Goal: Task Accomplishment & Management: Manage account settings

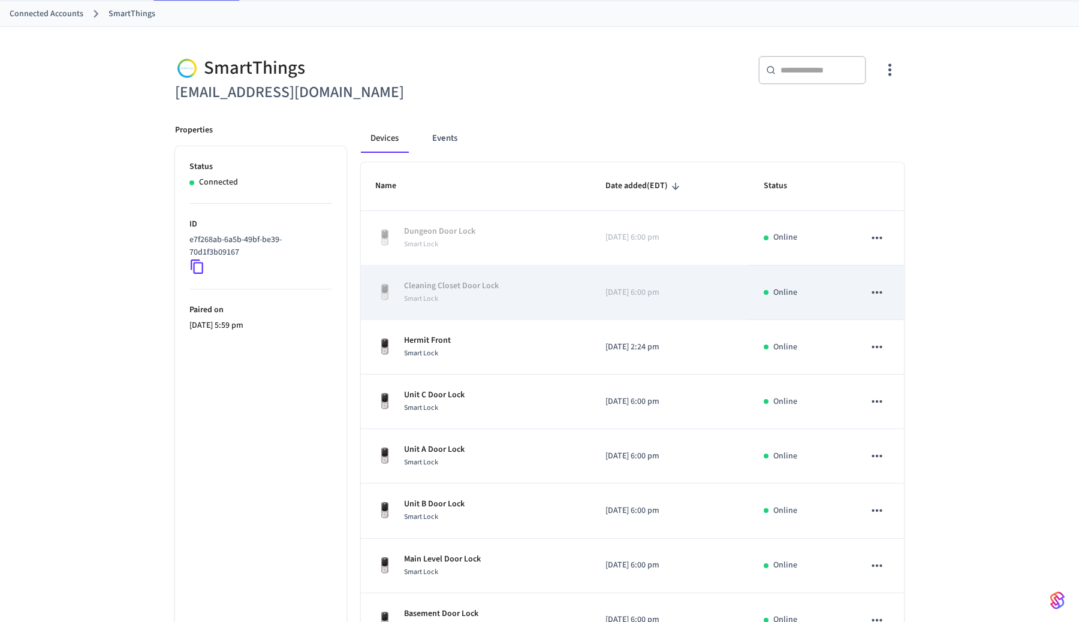
scroll to position [68, 0]
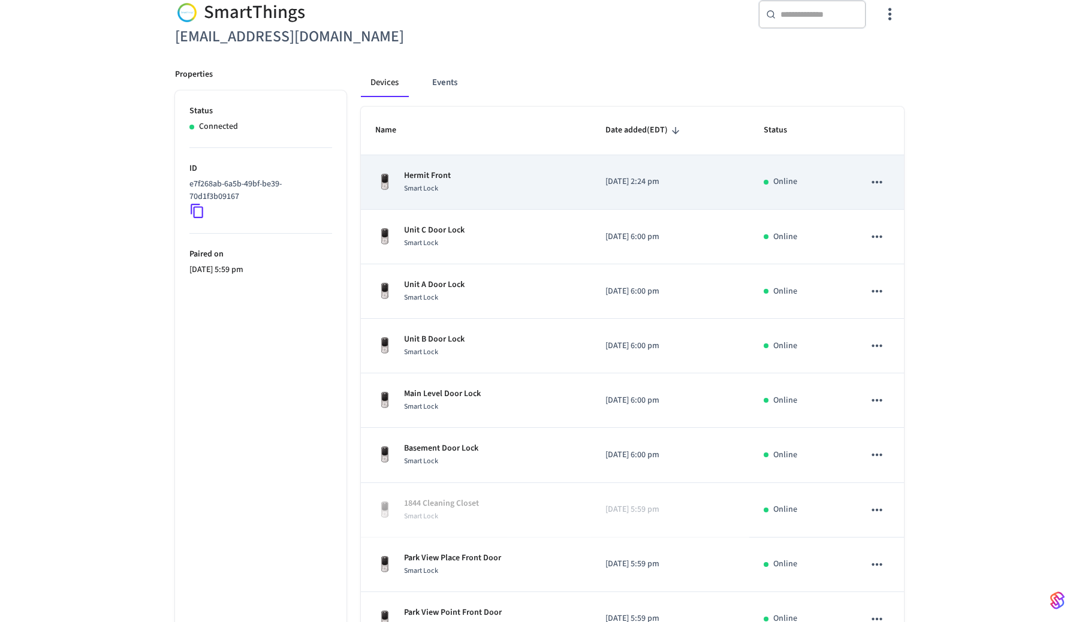
scroll to position [118, 0]
click at [481, 185] on div "Hermit Front Smart Lock" at bounding box center [475, 181] width 201 height 25
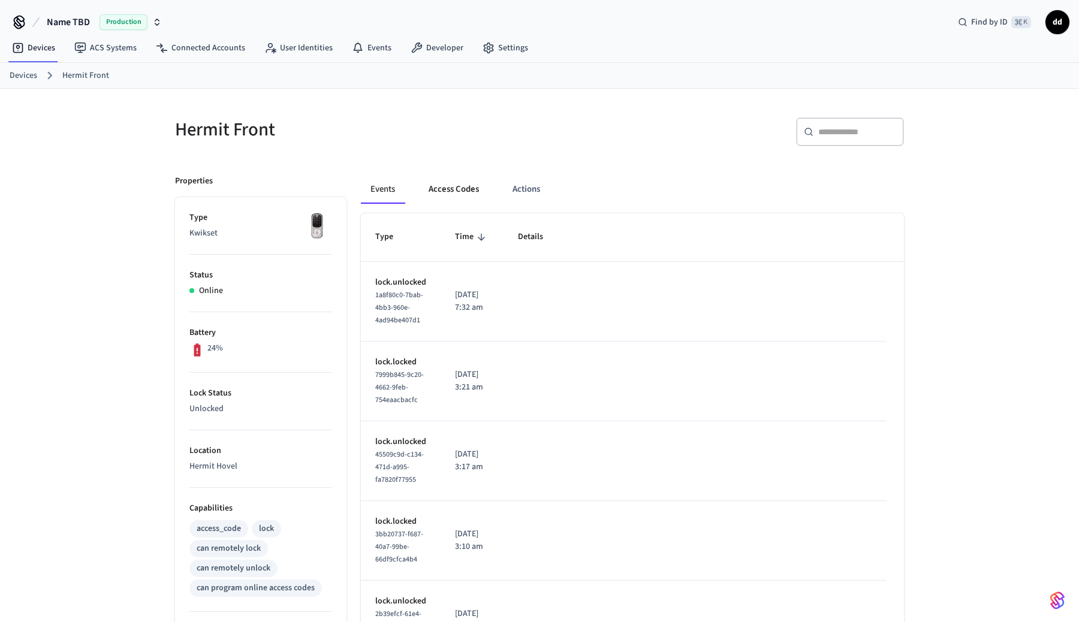
click at [460, 195] on button "Access Codes" at bounding box center [454, 189] width 70 height 29
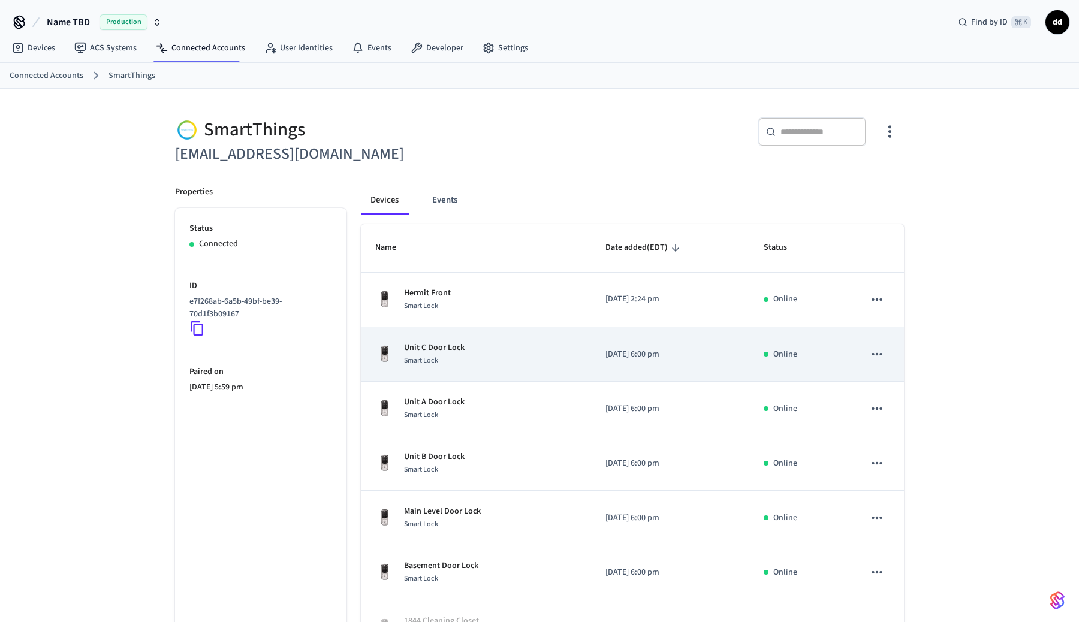
click at [482, 352] on div "Unit C Door Lock Smart Lock" at bounding box center [475, 354] width 201 height 25
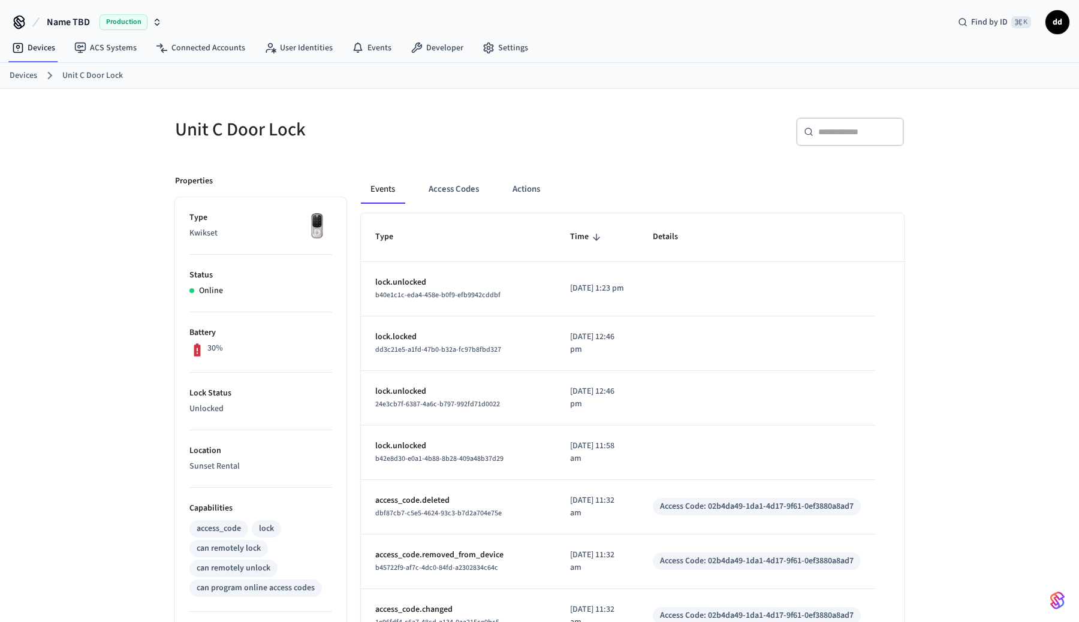
click at [452, 206] on div "Events Access Codes Actions" at bounding box center [632, 194] width 543 height 38
click at [459, 183] on button "Access Codes" at bounding box center [454, 189] width 70 height 29
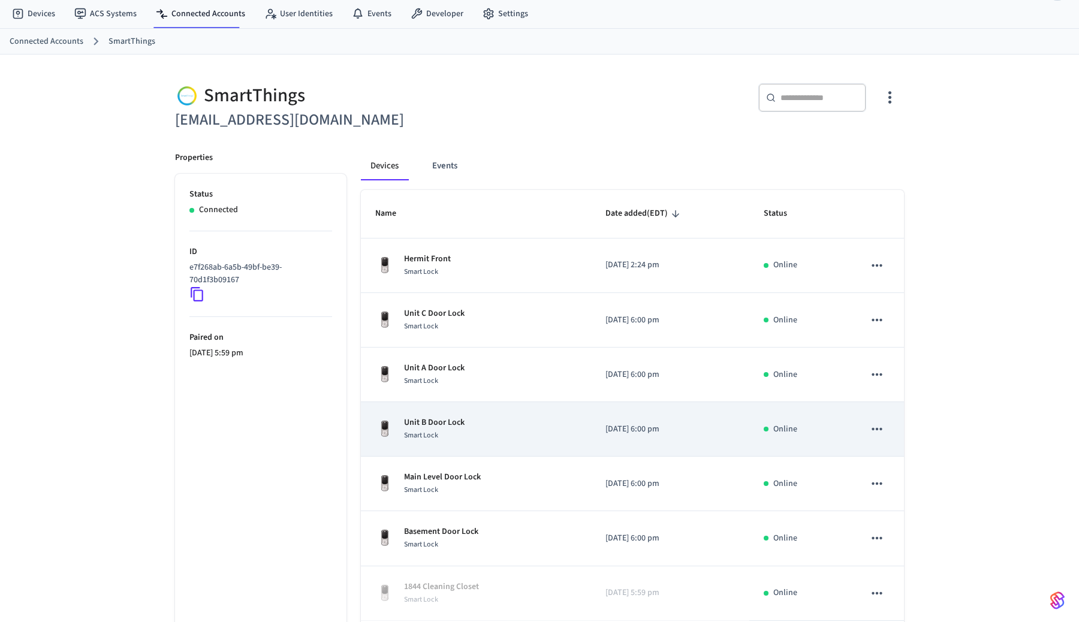
scroll to position [54, 0]
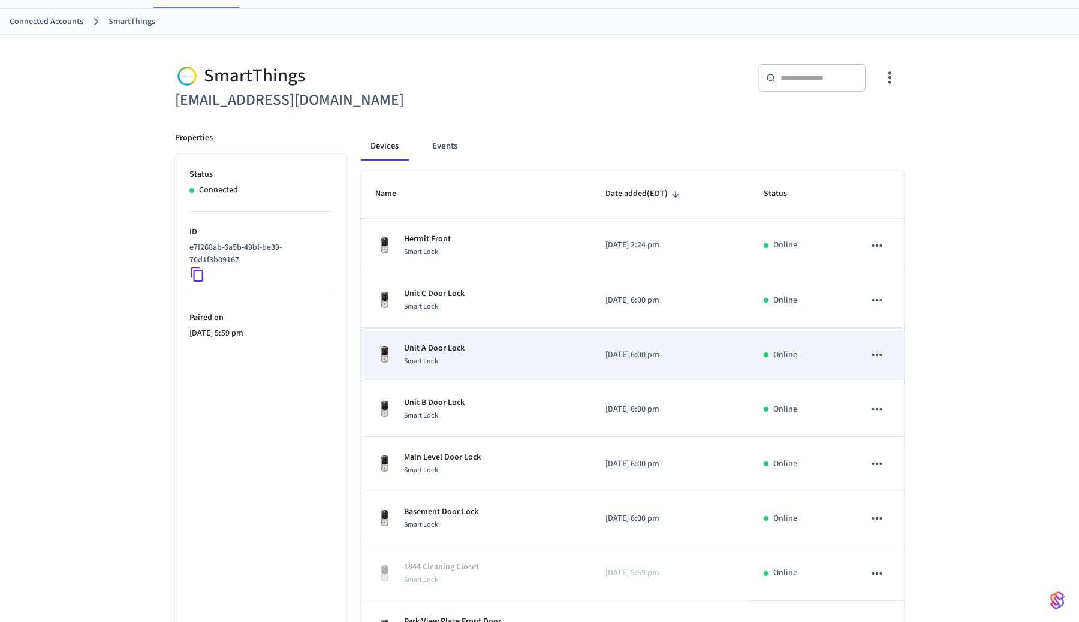
click at [487, 360] on div "Unit A Door Lock Smart Lock" at bounding box center [475, 354] width 201 height 25
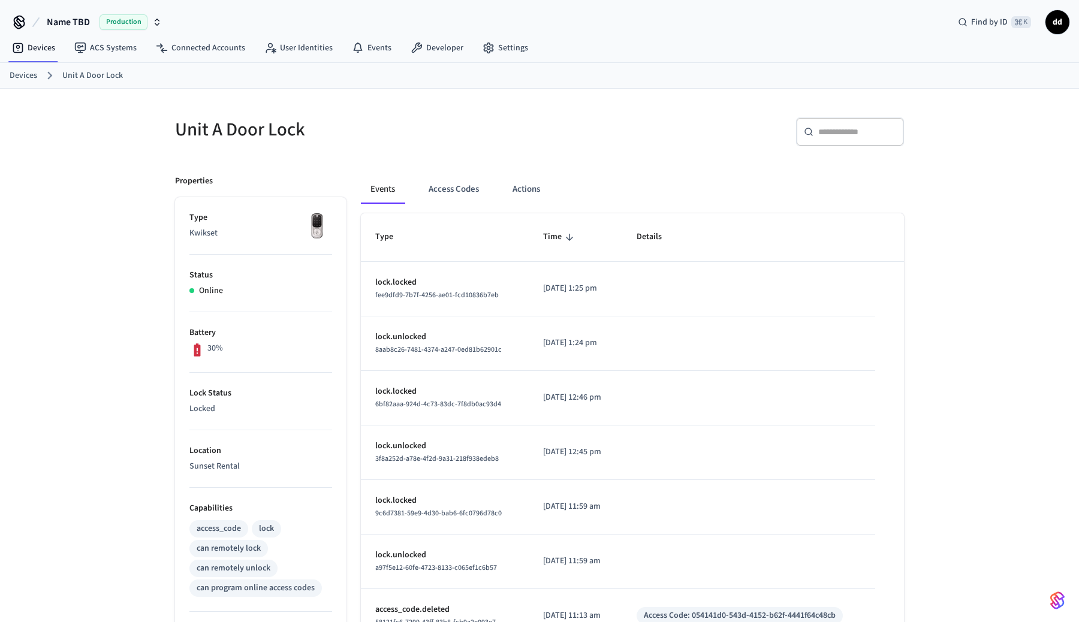
click at [471, 207] on div "Events Access Codes Actions" at bounding box center [632, 194] width 543 height 38
click at [471, 187] on button "Access Codes" at bounding box center [454, 189] width 70 height 29
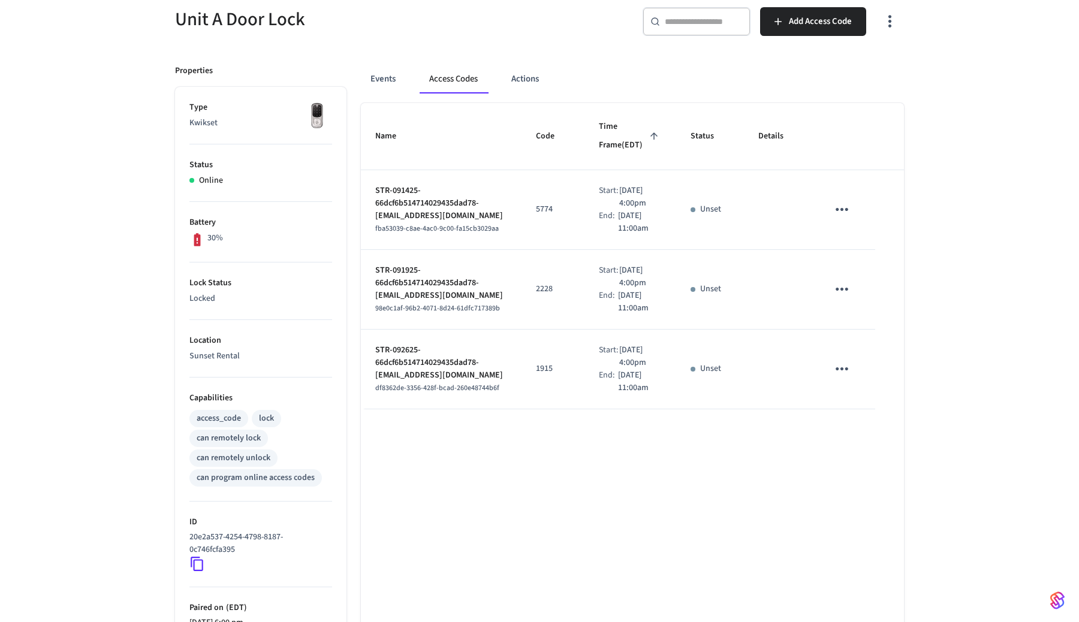
scroll to position [116, 0]
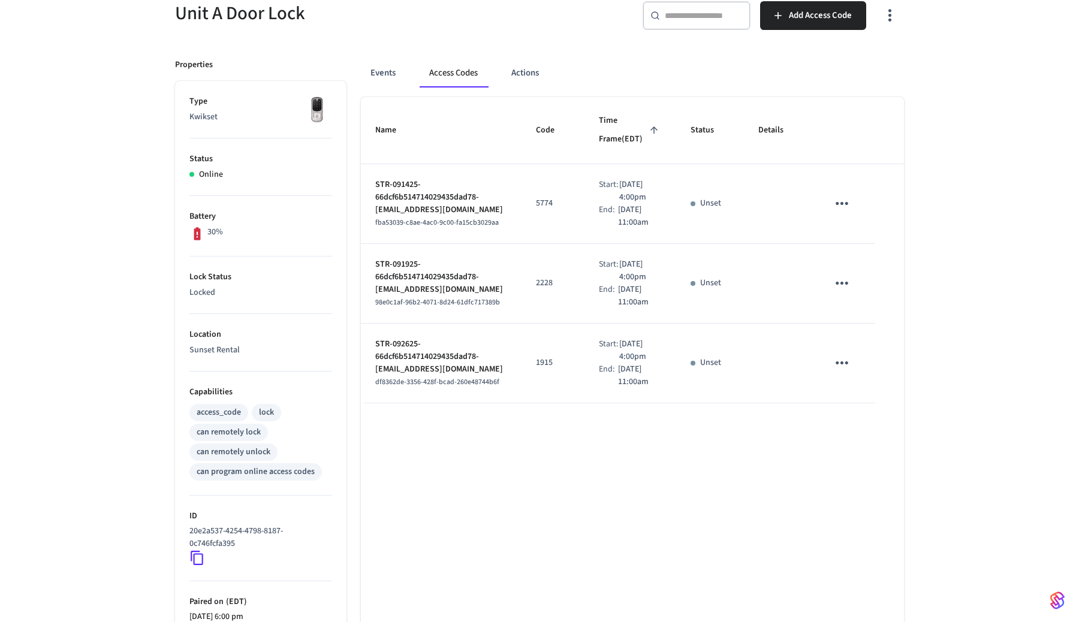
scroll to position [54, 0]
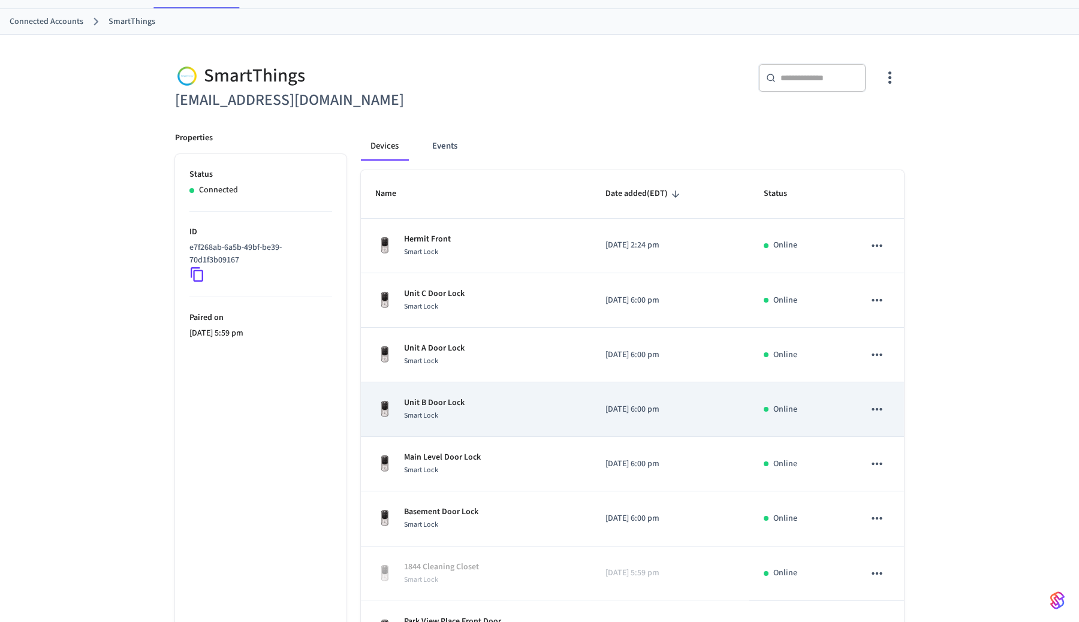
click at [460, 416] on div "Smart Lock" at bounding box center [434, 416] width 61 height 13
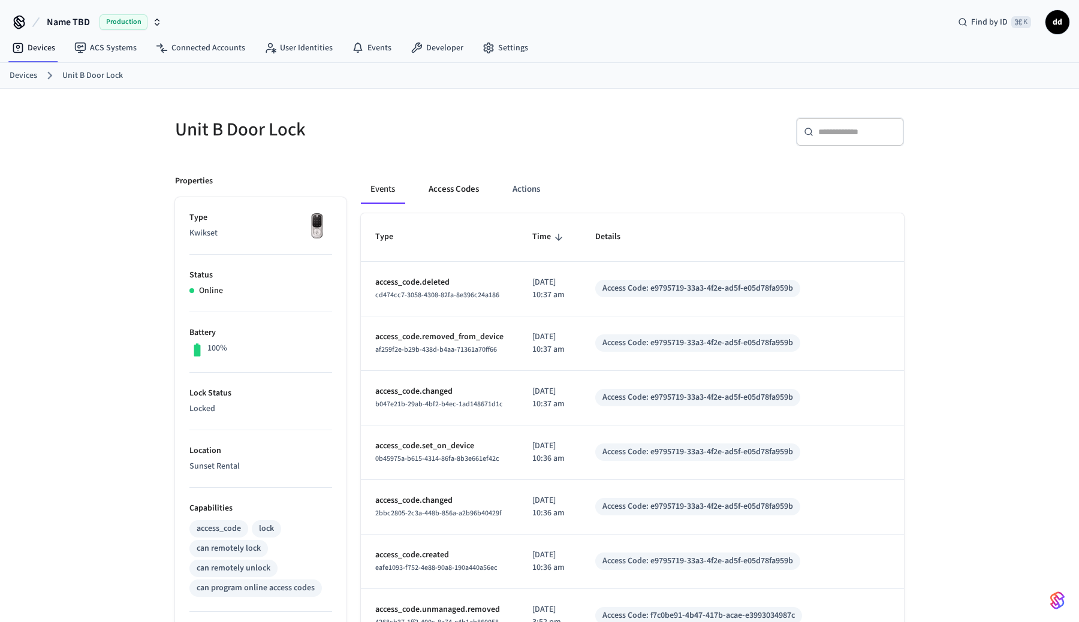
click at [476, 189] on button "Access Codes" at bounding box center [454, 189] width 70 height 29
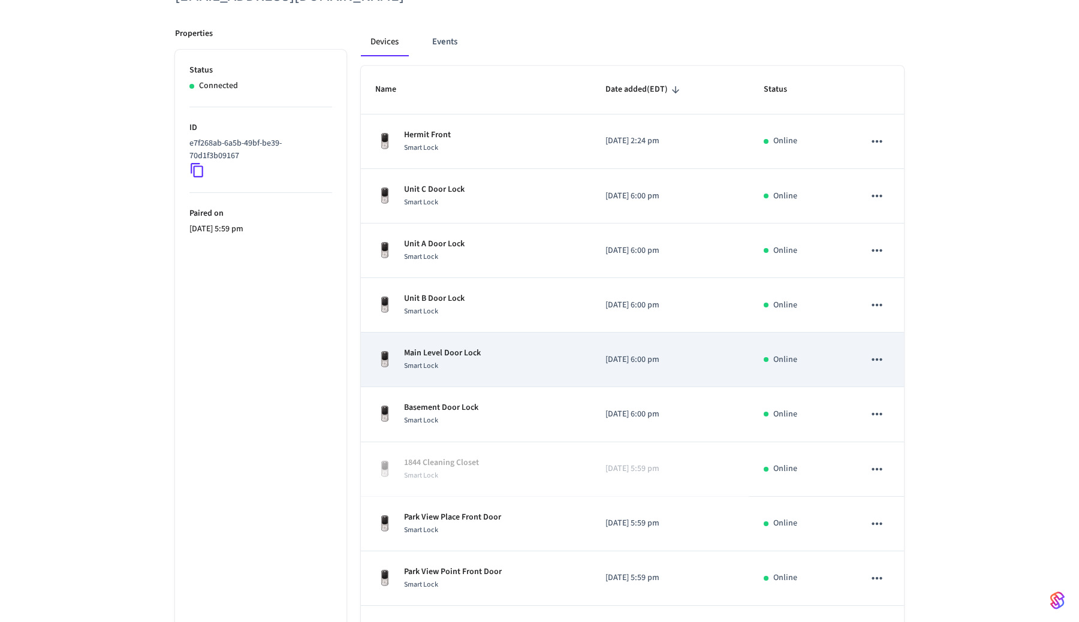
scroll to position [160, 0]
click at [507, 372] on td "Main Level Door Lock Smart Lock" at bounding box center [476, 358] width 230 height 55
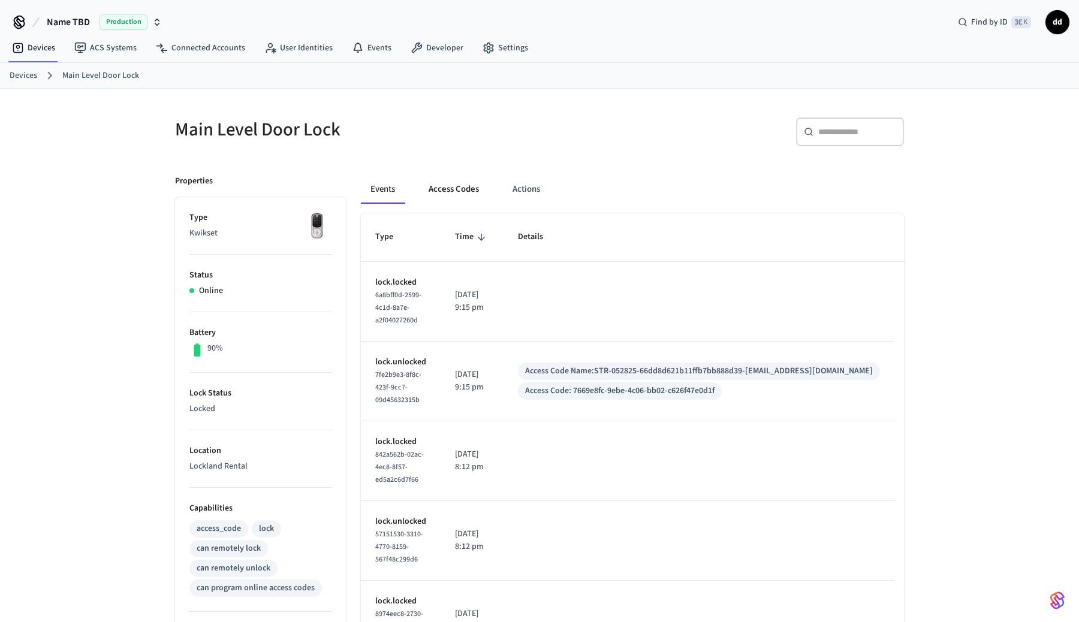
click at [443, 193] on button "Access Codes" at bounding box center [454, 189] width 70 height 29
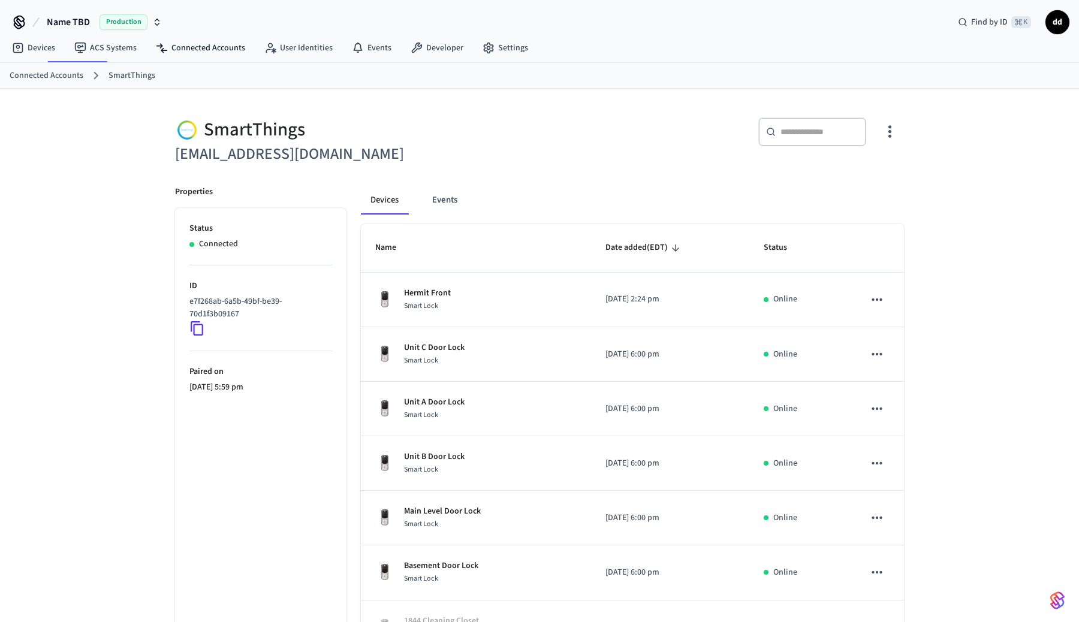
scroll to position [160, 0]
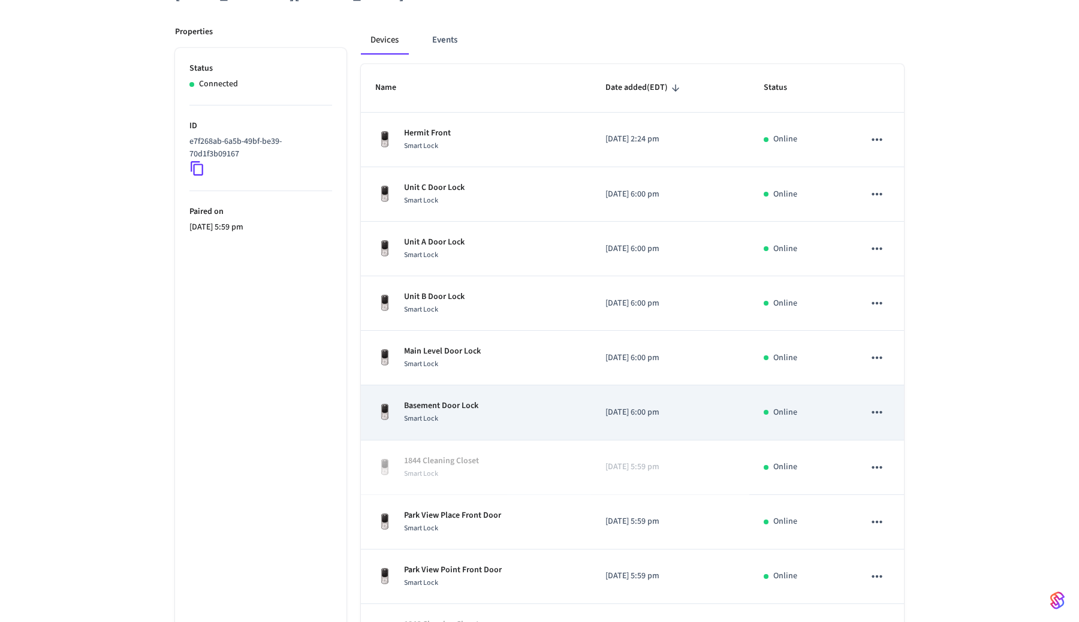
click at [474, 408] on p "Basement Door Lock" at bounding box center [441, 406] width 74 height 13
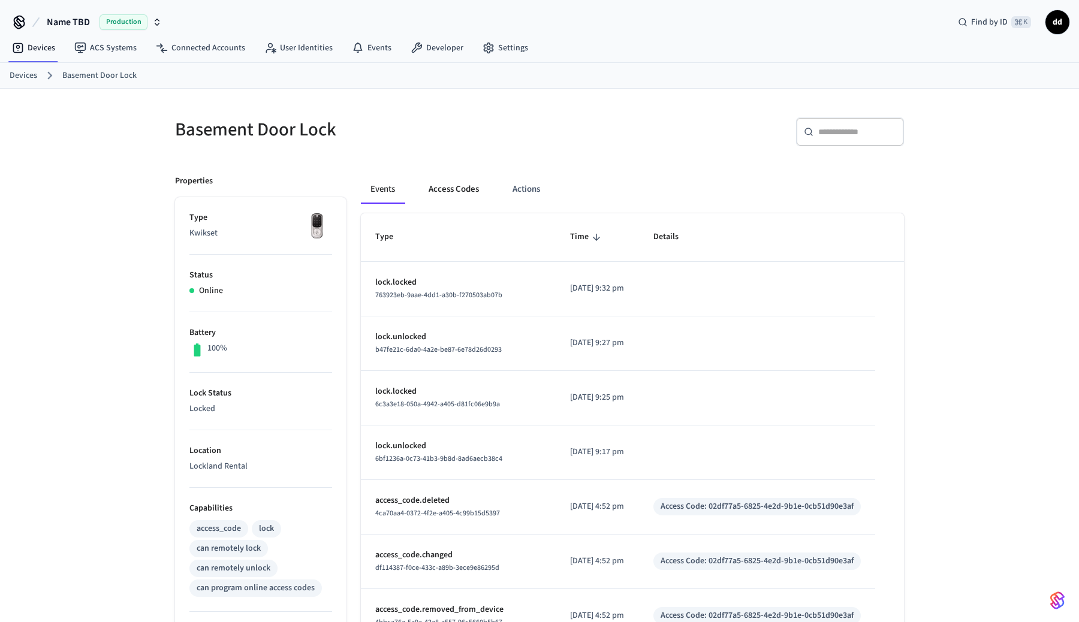
click at [463, 188] on button "Access Codes" at bounding box center [454, 189] width 70 height 29
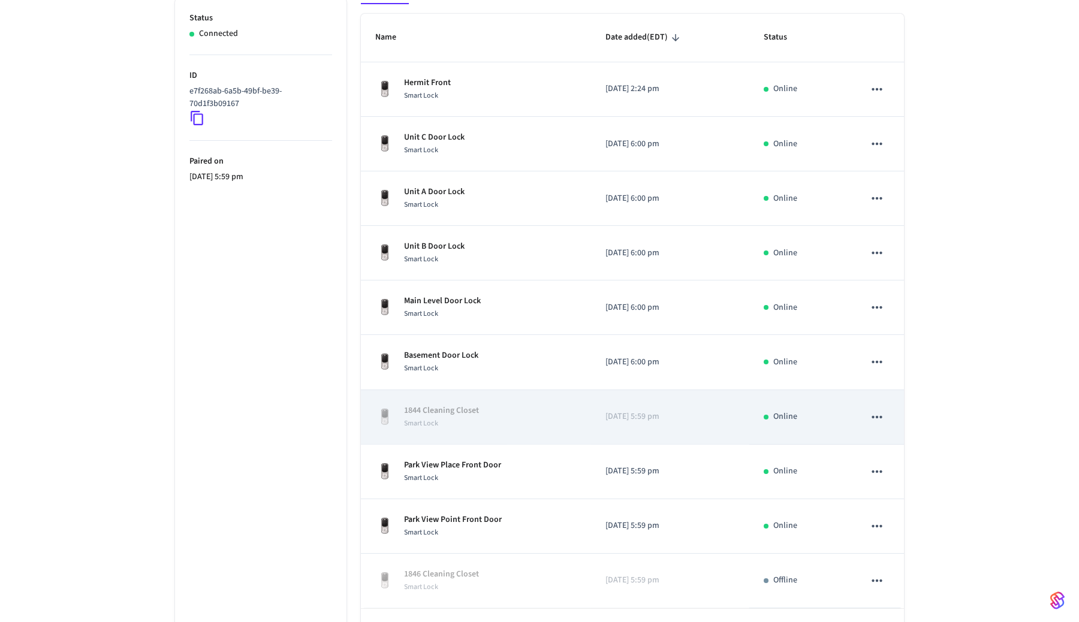
scroll to position [255, 0]
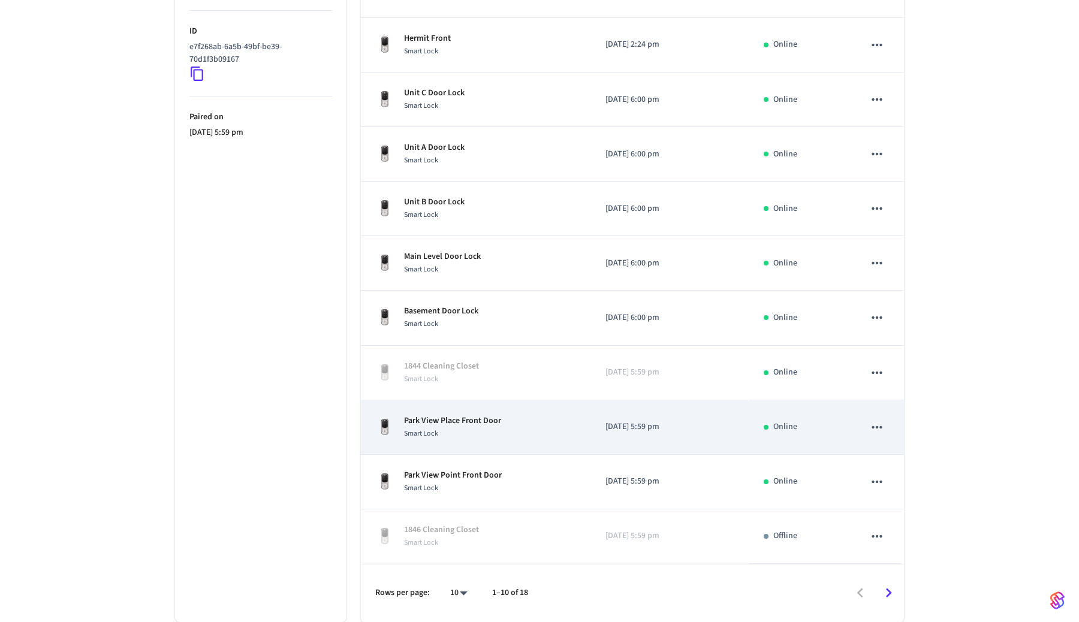
click at [489, 422] on p "Park View Place Front Door" at bounding box center [452, 421] width 97 height 13
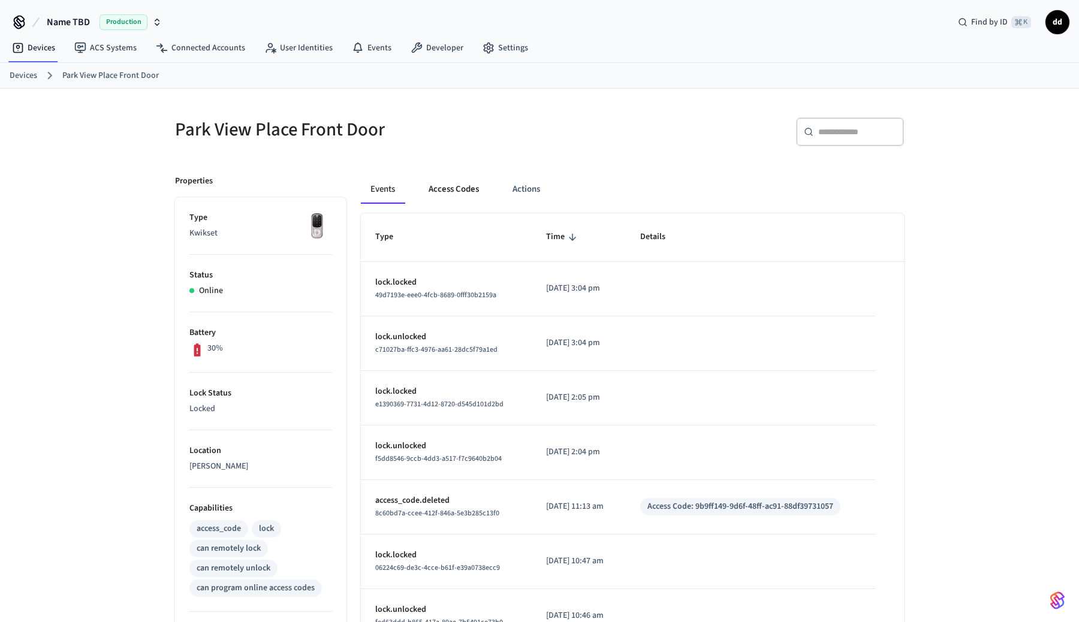
click at [445, 185] on button "Access Codes" at bounding box center [454, 189] width 70 height 29
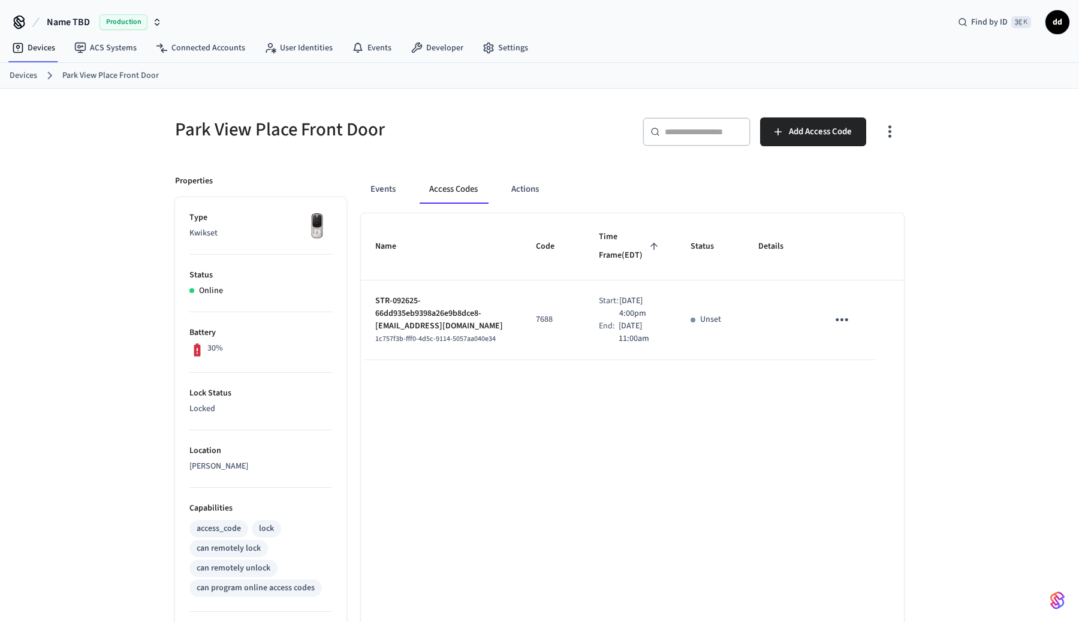
scroll to position [255, 0]
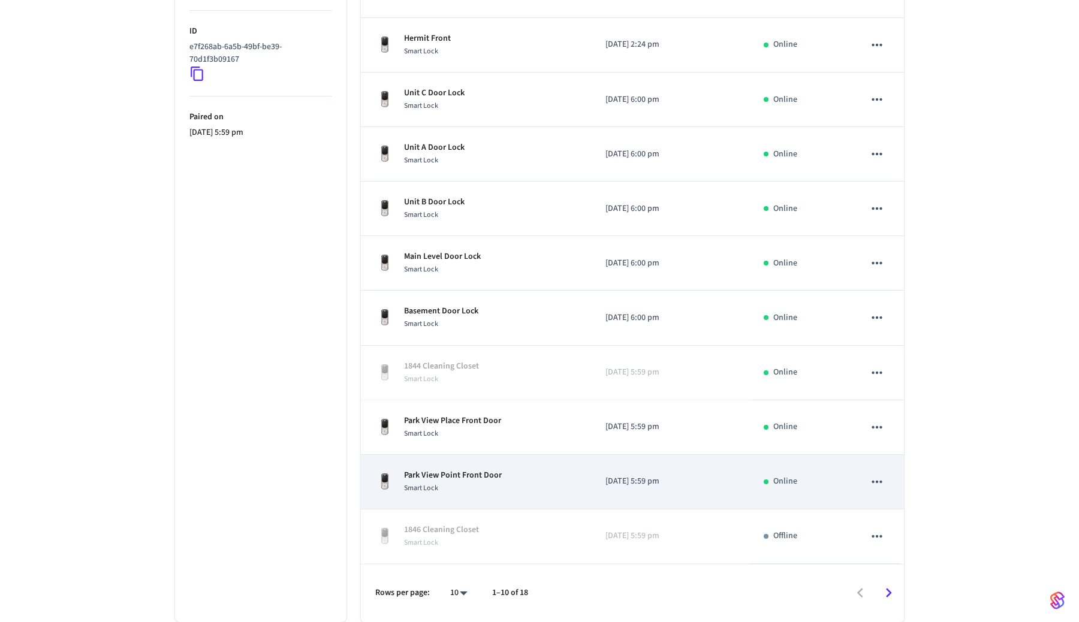
click at [475, 469] on p "Park View Point Front Door" at bounding box center [453, 475] width 98 height 13
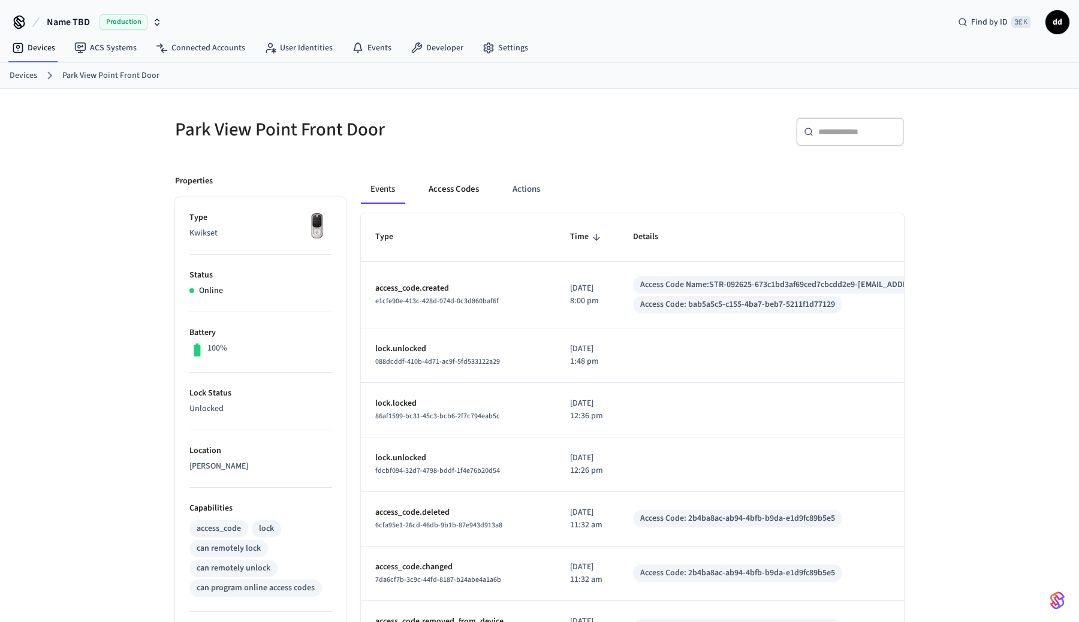
click at [461, 180] on button "Access Codes" at bounding box center [454, 189] width 70 height 29
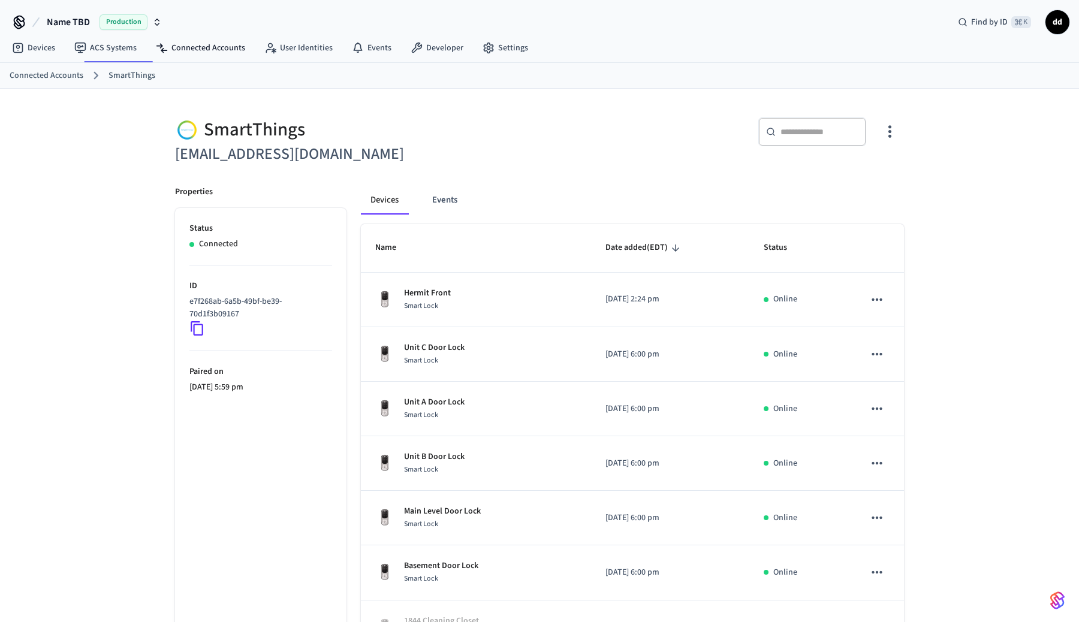
scroll to position [255, 0]
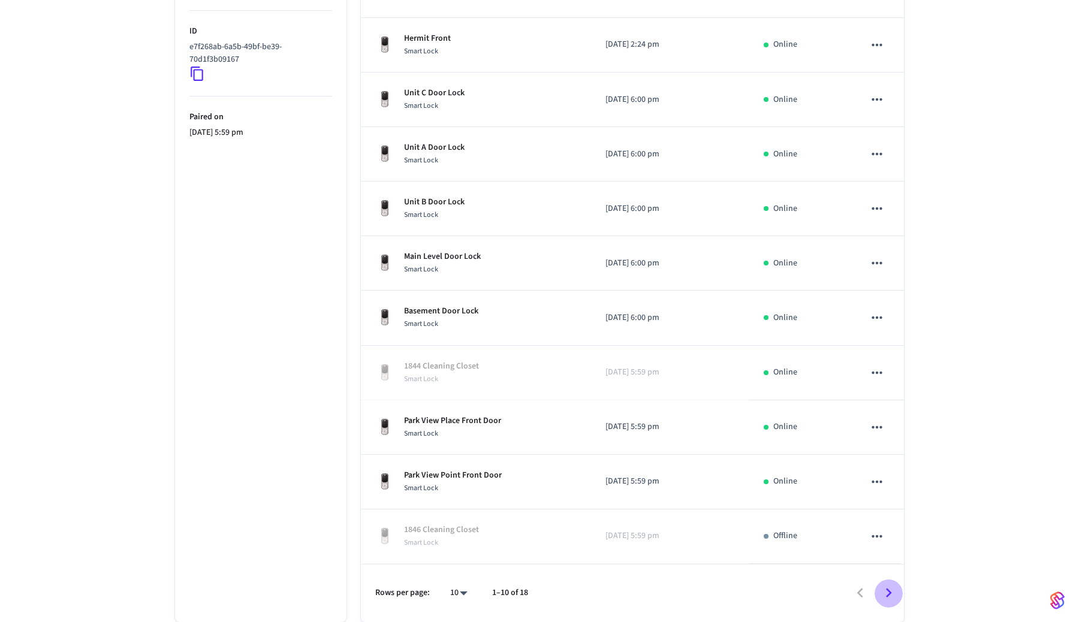
click at [890, 589] on icon "Go to next page" at bounding box center [889, 593] width 19 height 19
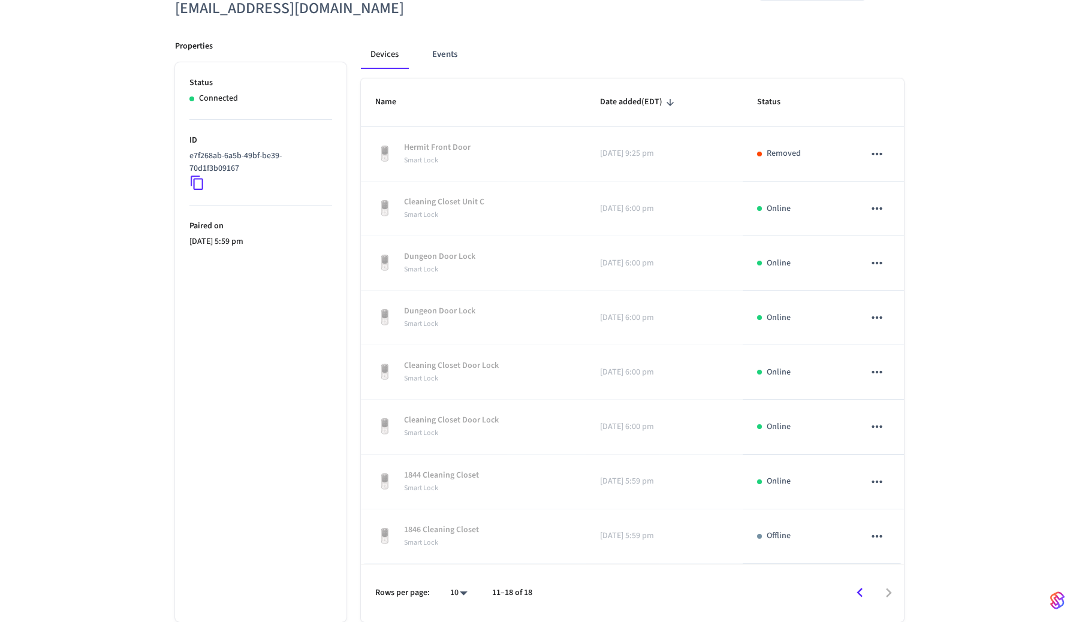
click at [862, 592] on icon "Go to previous page" at bounding box center [860, 593] width 19 height 19
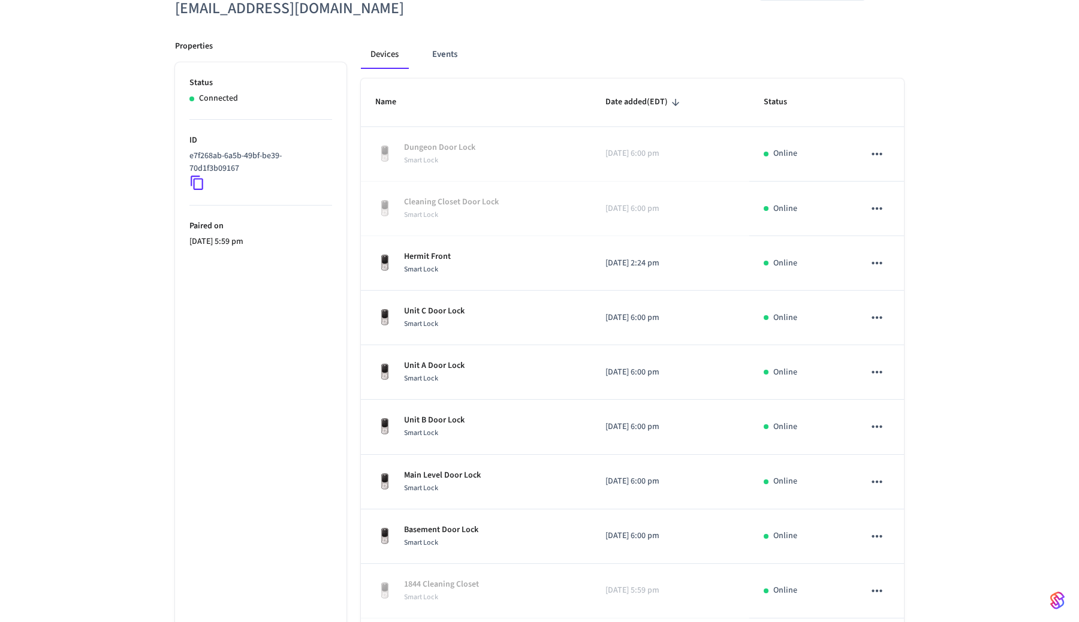
scroll to position [0, 0]
